Goal: Transaction & Acquisition: Subscribe to service/newsletter

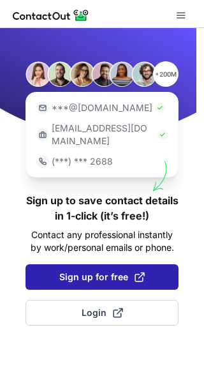
click at [87, 271] on span "Sign up for free" at bounding box center [102, 277] width 86 height 13
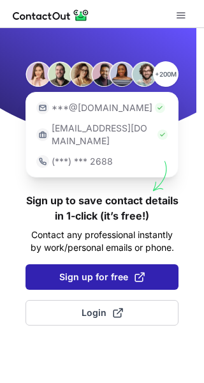
click at [79, 271] on span "Sign up for free" at bounding box center [102, 277] width 86 height 13
click at [136, 272] on span at bounding box center [140, 277] width 10 height 10
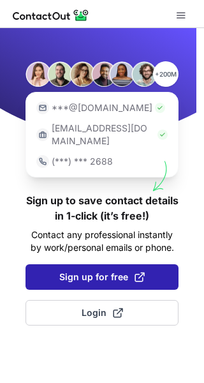
click at [136, 272] on span at bounding box center [140, 277] width 10 height 10
click at [49, 266] on button "Sign up for free" at bounding box center [102, 277] width 153 height 26
